Goal: Check status: Check status

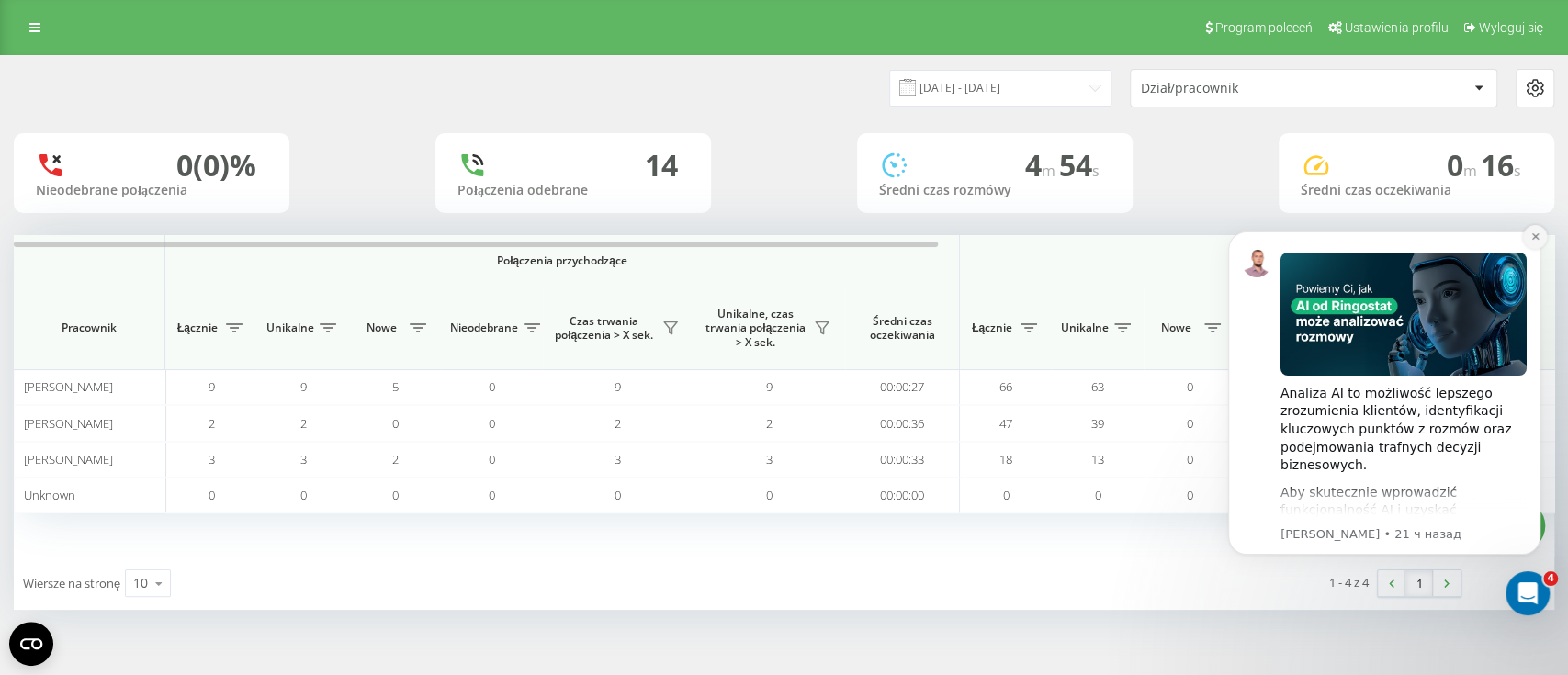
click at [1534, 234] on icon "Dismiss notification" at bounding box center [1535, 236] width 10 height 10
